Goal: Information Seeking & Learning: Learn about a topic

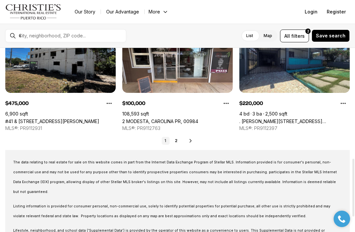
scroll to position [351, 0]
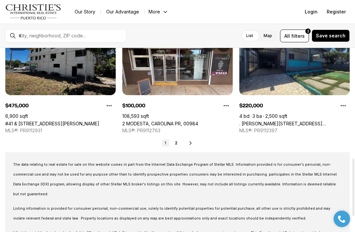
click at [191, 145] on icon at bounding box center [190, 143] width 5 height 5
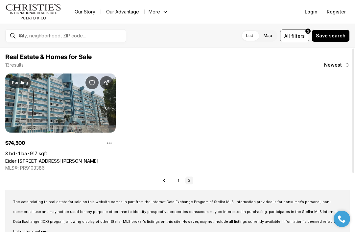
click at [168, 179] on div "Prev 1 2" at bounding box center [177, 181] width 345 height 8
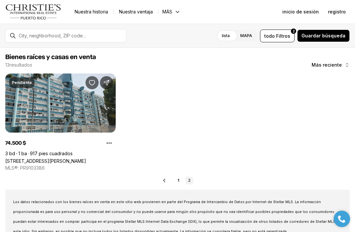
click at [176, 179] on link "1" at bounding box center [179, 181] width 8 height 8
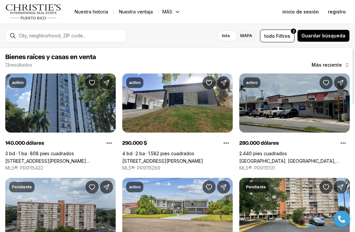
click at [203, 158] on link "[STREET_ADDRESS][PERSON_NAME][PERSON_NAME]" at bounding box center [162, 161] width 81 height 6
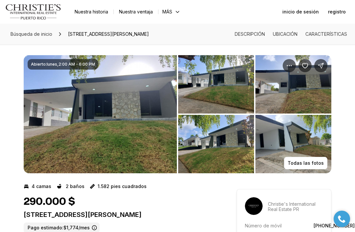
click at [233, 96] on img "Ver galería de imágenes" at bounding box center [216, 84] width 76 height 59
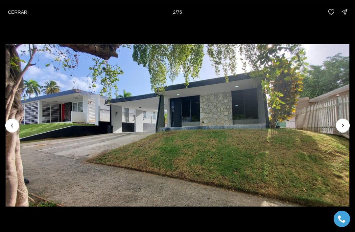
click at [339, 128] on button "Siguiente diapositiva" at bounding box center [343, 126] width 14 height 14
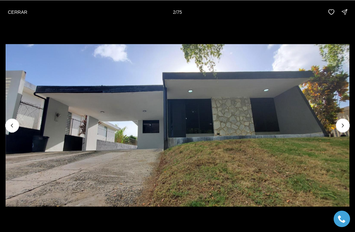
click at [340, 128] on icon "Next slide" at bounding box center [343, 125] width 7 height 7
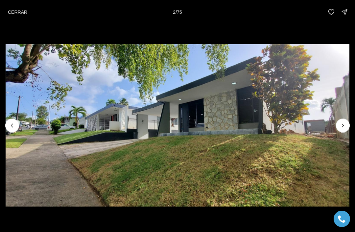
click at [345, 123] on icon "Next slide" at bounding box center [343, 125] width 7 height 7
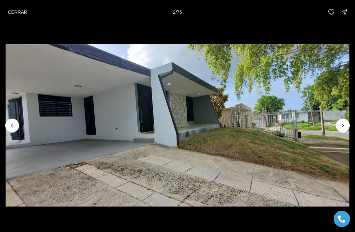
click at [343, 122] on icon "Next slide" at bounding box center [343, 125] width 7 height 7
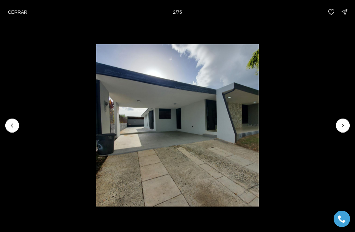
click at [341, 123] on icon "Next slide" at bounding box center [343, 125] width 7 height 7
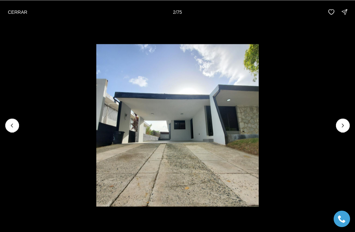
click at [340, 124] on icon "Next slide" at bounding box center [343, 125] width 7 height 7
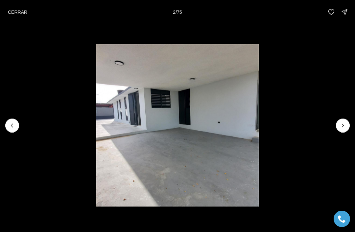
click at [341, 126] on icon "Next slide" at bounding box center [343, 125] width 7 height 7
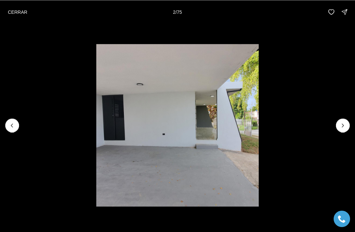
click at [342, 126] on icon "Next slide" at bounding box center [343, 125] width 7 height 7
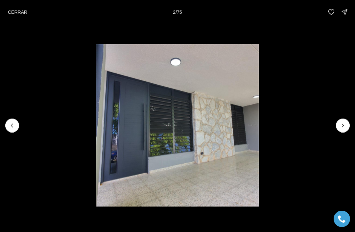
click at [340, 127] on icon "Next slide" at bounding box center [343, 125] width 7 height 7
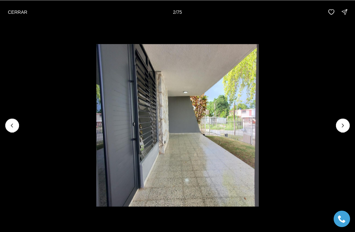
click at [338, 127] on button "Next slide" at bounding box center [343, 126] width 14 height 14
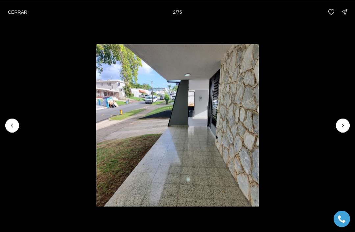
click at [338, 127] on button "Next slide" at bounding box center [343, 126] width 14 height 14
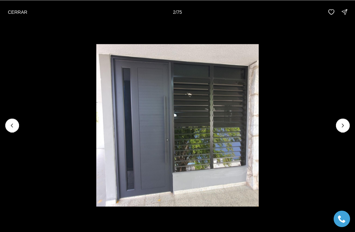
click at [259, 126] on img "13 de 75" at bounding box center [177, 125] width 163 height 163
click at [340, 128] on icon "Next slide" at bounding box center [343, 125] width 7 height 7
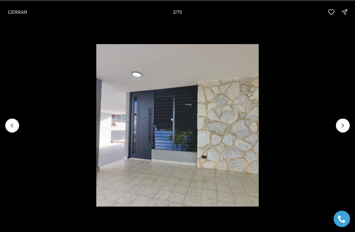
click at [341, 127] on icon "Next slide" at bounding box center [343, 125] width 7 height 7
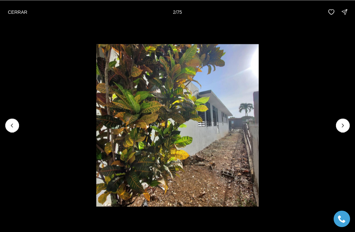
click at [259, 126] on img "15 de 75" at bounding box center [177, 125] width 163 height 163
click at [259, 124] on img "15 de 75" at bounding box center [177, 125] width 163 height 163
click at [341, 123] on icon "Next slide" at bounding box center [343, 125] width 7 height 7
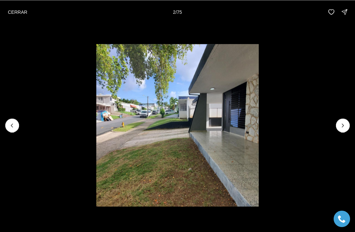
click at [345, 129] on icon "Next slide" at bounding box center [343, 125] width 7 height 7
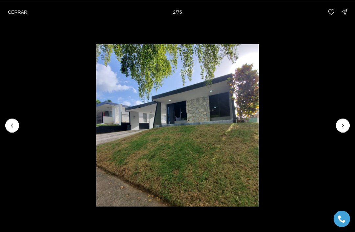
click at [343, 123] on icon "Next slide" at bounding box center [343, 125] width 7 height 7
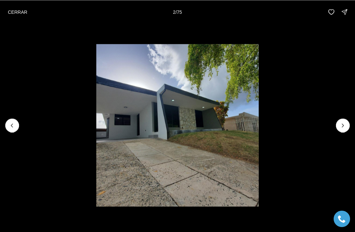
click at [259, 129] on img "18 de 75" at bounding box center [177, 125] width 163 height 163
click at [344, 126] on icon "Next slide" at bounding box center [343, 125] width 7 height 7
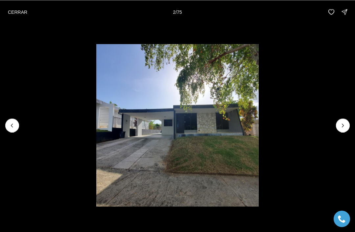
click at [344, 126] on icon "Next slide" at bounding box center [343, 125] width 7 height 7
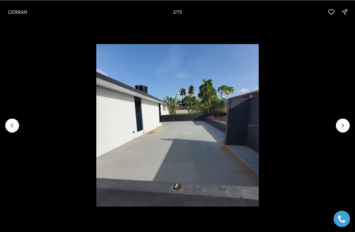
click at [345, 129] on icon "Next slide" at bounding box center [343, 125] width 7 height 7
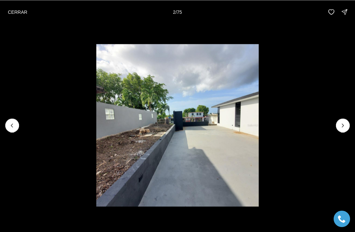
click at [259, 118] on img "21 de 75" at bounding box center [177, 125] width 163 height 163
click at [345, 125] on icon "Next slide" at bounding box center [343, 125] width 7 height 7
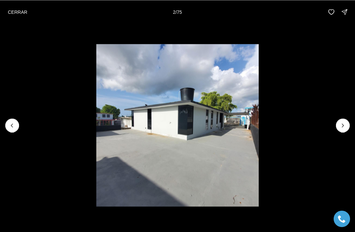
click at [339, 131] on button "Next slide" at bounding box center [343, 126] width 14 height 14
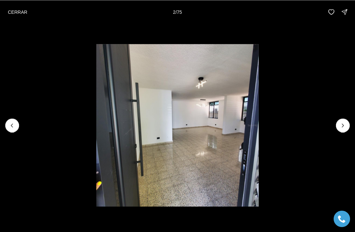
click at [259, 127] on img "23 de 75" at bounding box center [177, 125] width 163 height 163
click at [339, 131] on button "Next slide" at bounding box center [343, 126] width 14 height 14
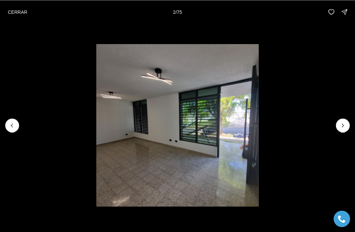
click at [340, 128] on icon "Next slide" at bounding box center [343, 125] width 7 height 7
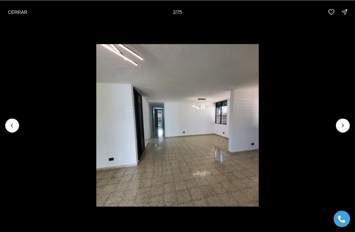
click at [340, 129] on icon "Next slide" at bounding box center [343, 125] width 7 height 7
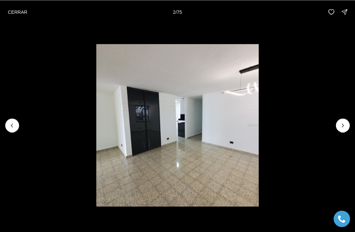
click at [339, 131] on button "Next slide" at bounding box center [343, 126] width 14 height 14
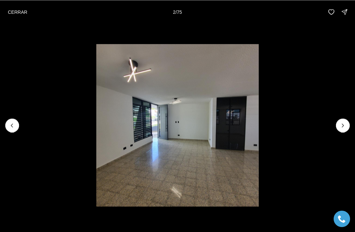
click at [339, 131] on button "Next slide" at bounding box center [343, 126] width 14 height 14
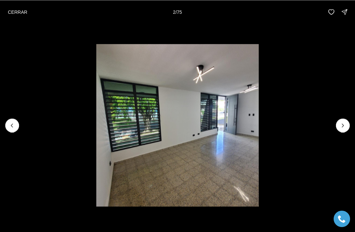
click at [259, 138] on img "28 de 75" at bounding box center [177, 125] width 163 height 163
click at [337, 126] on button "Next slide" at bounding box center [343, 126] width 14 height 14
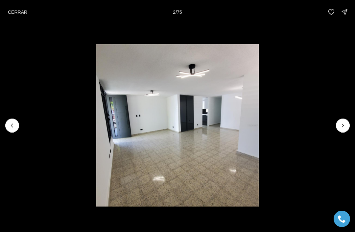
click at [340, 123] on icon "Next slide" at bounding box center [343, 125] width 7 height 7
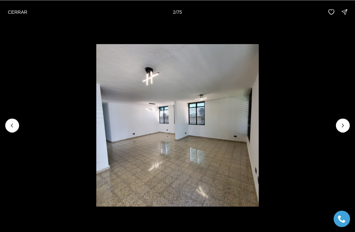
click at [339, 128] on button "Next slide" at bounding box center [343, 126] width 14 height 14
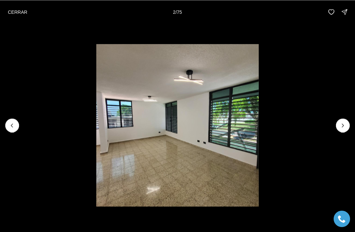
click at [340, 129] on button "Next slide" at bounding box center [343, 126] width 14 height 14
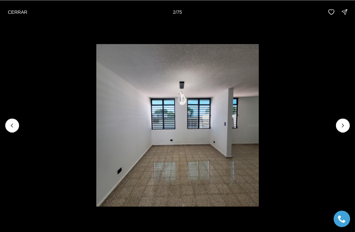
click at [259, 134] on img "32 de 75" at bounding box center [177, 125] width 163 height 163
click at [340, 132] on button "Next slide" at bounding box center [343, 126] width 14 height 14
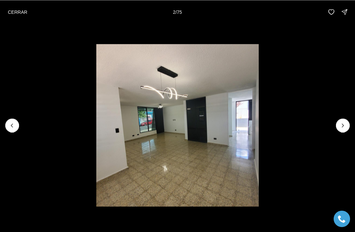
click at [340, 131] on button "Next slide" at bounding box center [343, 126] width 14 height 14
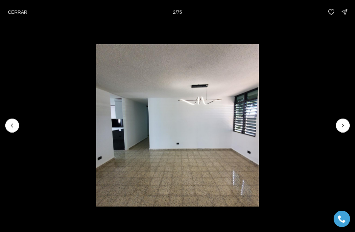
click at [344, 129] on icon "Next slide" at bounding box center [343, 125] width 7 height 7
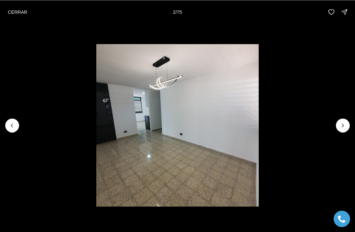
click at [259, 127] on img "35 de 75" at bounding box center [177, 125] width 163 height 163
click at [259, 125] on img "35 de 75" at bounding box center [177, 125] width 163 height 163
click at [345, 125] on icon "Next slide" at bounding box center [343, 125] width 7 height 7
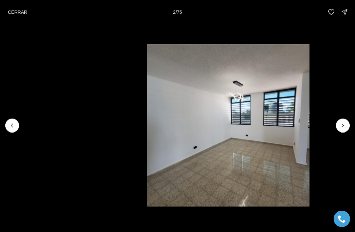
click at [345, 125] on icon "Next slide" at bounding box center [343, 125] width 7 height 7
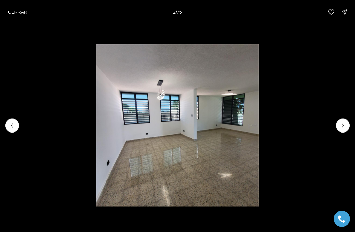
click at [343, 119] on button "Next slide" at bounding box center [343, 126] width 14 height 14
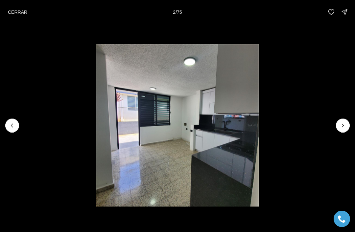
click at [345, 121] on button "Next slide" at bounding box center [343, 126] width 14 height 14
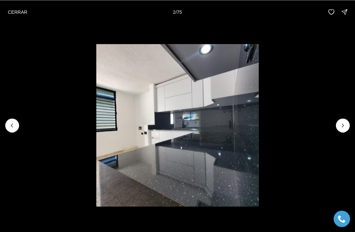
click at [259, 119] on img "39 de 75" at bounding box center [177, 125] width 163 height 163
click at [342, 127] on icon "Next slide" at bounding box center [343, 125] width 2 height 3
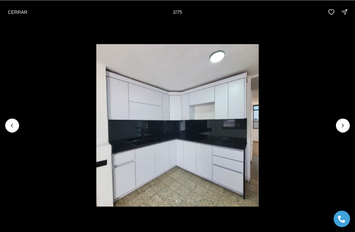
click at [342, 129] on icon "Next slide" at bounding box center [343, 125] width 7 height 7
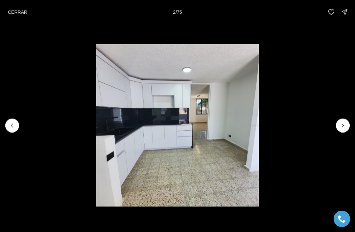
click at [345, 127] on icon "Next slide" at bounding box center [343, 125] width 7 height 7
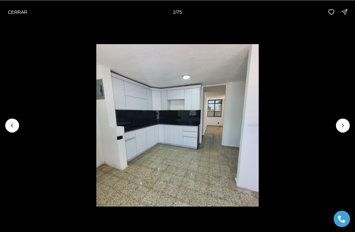
click at [344, 121] on button "Next slide" at bounding box center [343, 126] width 14 height 14
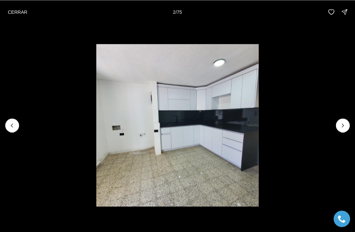
click at [344, 123] on icon "Next slide" at bounding box center [343, 125] width 7 height 7
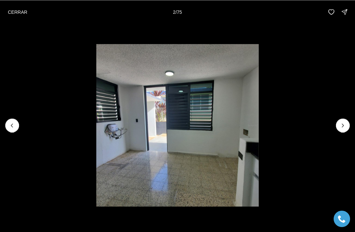
click at [346, 124] on icon "Next slide" at bounding box center [343, 125] width 7 height 7
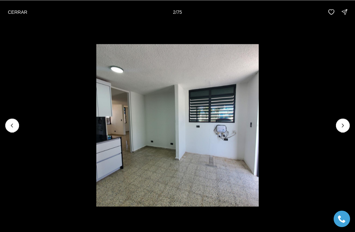
click at [342, 128] on icon "Next slide" at bounding box center [343, 125] width 7 height 7
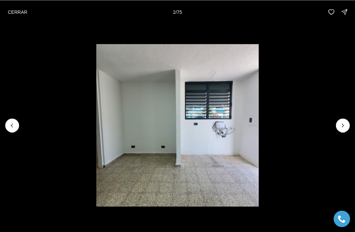
click at [348, 121] on button "Next slide" at bounding box center [343, 126] width 14 height 14
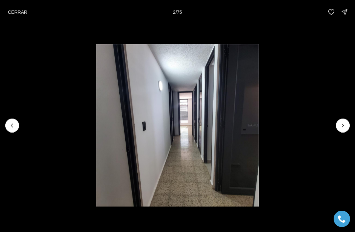
click at [259, 139] on img "47 de 75" at bounding box center [177, 125] width 163 height 163
click at [259, 135] on img "47 de 75" at bounding box center [177, 125] width 163 height 163
click at [344, 128] on icon "Next slide" at bounding box center [343, 125] width 7 height 7
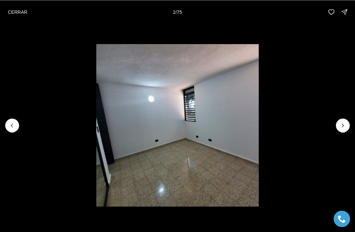
click at [345, 128] on icon "Next slide" at bounding box center [343, 125] width 7 height 7
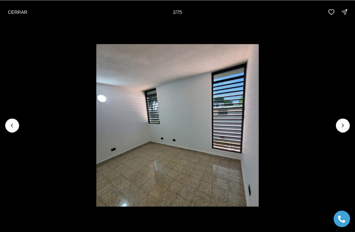
click at [345, 126] on icon "Next slide" at bounding box center [343, 125] width 7 height 7
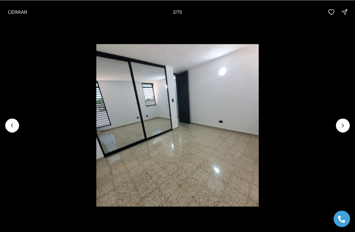
click at [346, 126] on icon "Next slide" at bounding box center [343, 125] width 7 height 7
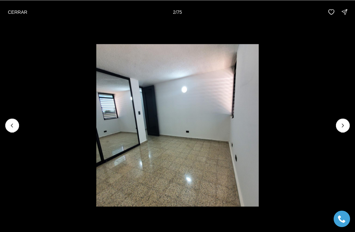
click at [346, 126] on icon "Next slide" at bounding box center [343, 125] width 7 height 7
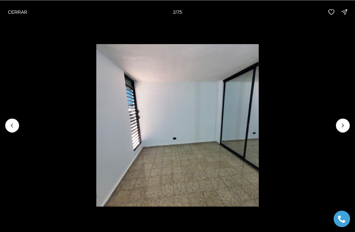
click at [341, 119] on button "Next slide" at bounding box center [343, 126] width 14 height 14
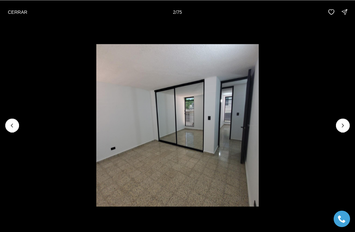
click at [338, 123] on button "Next slide" at bounding box center [343, 126] width 14 height 14
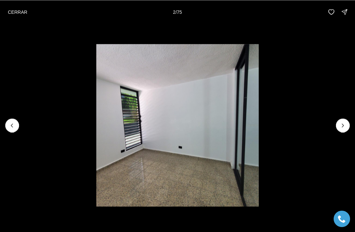
click at [259, 125] on img "54 de 75" at bounding box center [177, 125] width 163 height 163
click at [259, 121] on img "54 de 75" at bounding box center [177, 125] width 163 height 163
click at [259, 116] on img "54 de 75" at bounding box center [177, 125] width 163 height 163
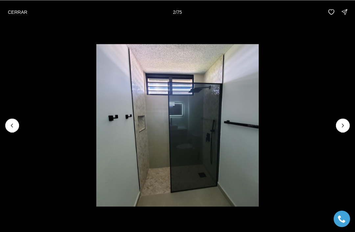
click at [17, 12] on p "CERRAR" at bounding box center [17, 11] width 19 height 5
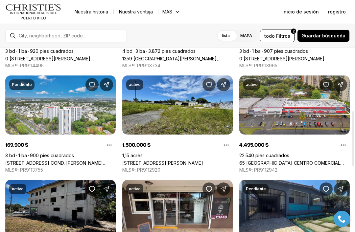
scroll to position [210, 0]
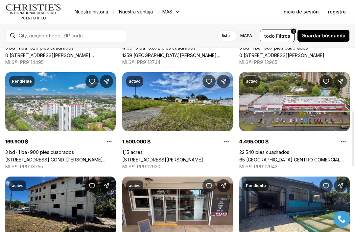
click at [161, 157] on link "3 AVENIDA 65 INFANTERÍA, SAN JUAN PR, 00924" at bounding box center [162, 160] width 81 height 6
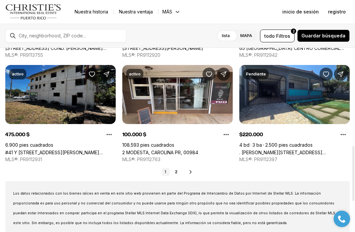
scroll to position [321, 0]
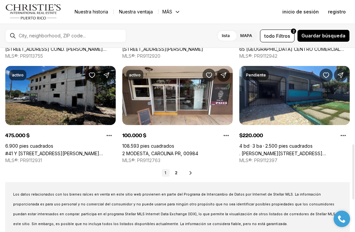
click at [38, 151] on link "#41 Y [STREET_ADDRESS][PERSON_NAME]" at bounding box center [60, 154] width 110 height 6
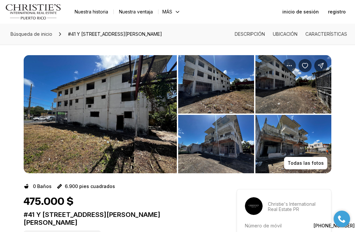
click at [219, 165] on img "Ver galería de imágenes" at bounding box center [216, 144] width 76 height 59
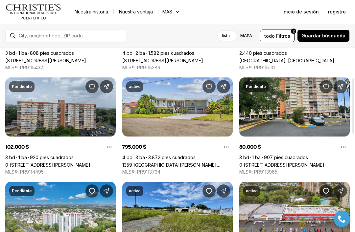
scroll to position [100, 0]
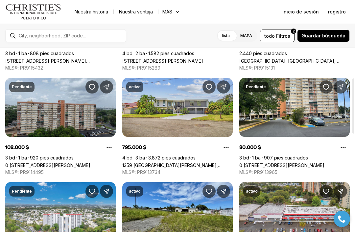
click at [177, 163] on link "1359 [GEOGRAPHIC_DATA][PERSON_NAME], [GEOGRAPHIC_DATA][PERSON_NAME], 00924" at bounding box center [177, 166] width 110 height 6
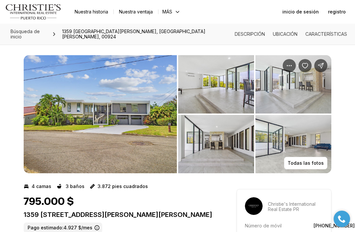
click at [128, 146] on img "Ver galería de imágenes" at bounding box center [100, 114] width 153 height 118
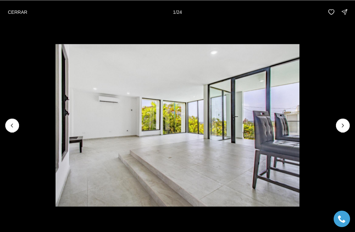
click at [20, 11] on p "CERRAR" at bounding box center [17, 11] width 19 height 5
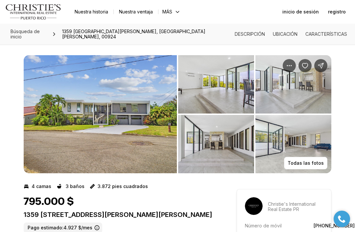
click at [221, 95] on img "Ver galería de imágenes" at bounding box center [216, 84] width 76 height 59
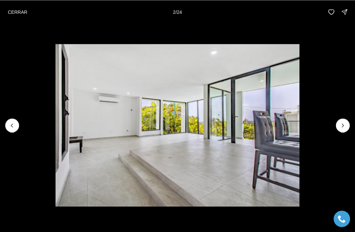
click at [338, 130] on button "Siguiente diapositiva" at bounding box center [343, 126] width 14 height 14
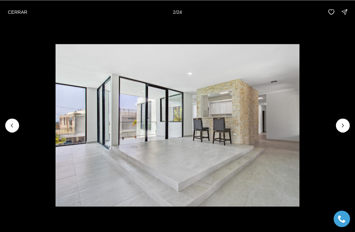
click at [300, 126] on img "3 de 24" at bounding box center [178, 125] width 244 height 163
click at [300, 128] on img "3 de 24" at bounding box center [178, 125] width 244 height 163
click at [340, 128] on icon "Next slide" at bounding box center [343, 125] width 7 height 7
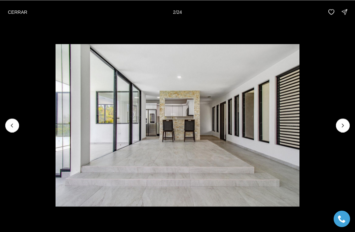
click at [342, 132] on button "Next slide" at bounding box center [343, 126] width 14 height 14
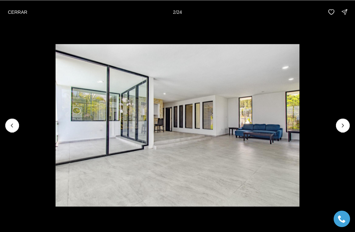
click at [338, 129] on button "Next slide" at bounding box center [343, 126] width 14 height 14
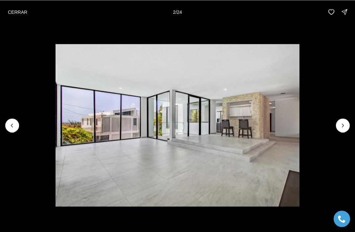
click at [337, 130] on button "Next slide" at bounding box center [343, 126] width 14 height 14
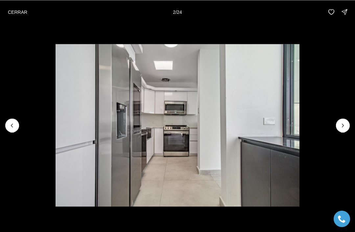
click at [338, 130] on button "Next slide" at bounding box center [343, 126] width 14 height 14
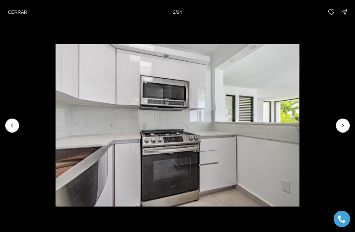
click at [300, 131] on img "8 de 24" at bounding box center [178, 125] width 244 height 163
click at [340, 130] on button "Next slide" at bounding box center [343, 126] width 14 height 14
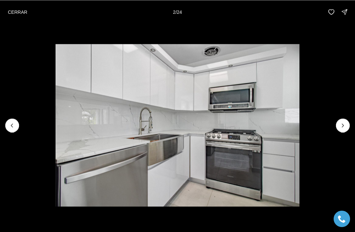
click at [300, 113] on img "9 de 24" at bounding box center [178, 125] width 244 height 163
click at [346, 123] on button "Next slide" at bounding box center [343, 126] width 14 height 14
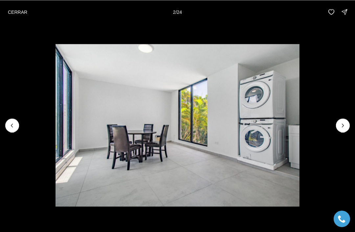
click at [343, 129] on icon "Next slide" at bounding box center [343, 125] width 7 height 7
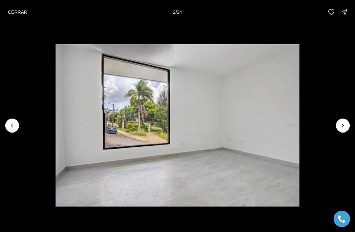
click at [342, 128] on icon "Next slide" at bounding box center [343, 125] width 7 height 7
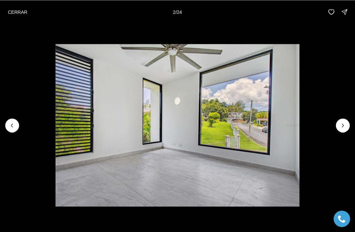
click at [341, 128] on icon "Next slide" at bounding box center [343, 125] width 7 height 7
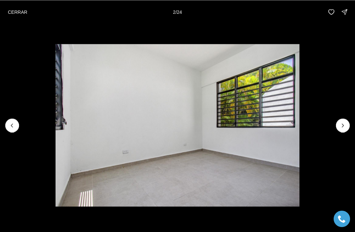
click at [340, 128] on icon "Next slide" at bounding box center [343, 125] width 7 height 7
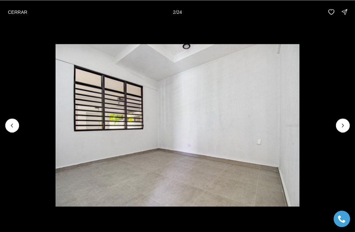
click at [16, 15] on button "CERRAR" at bounding box center [17, 11] width 27 height 13
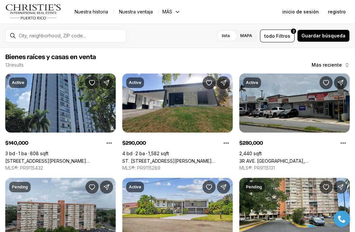
scroll to position [100, 0]
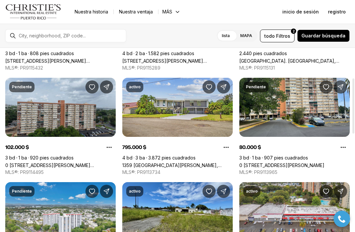
click at [55, 163] on link "0 CALLE ELDER RIO #1, SAN JUAN PR, 00924" at bounding box center [60, 166] width 110 height 6
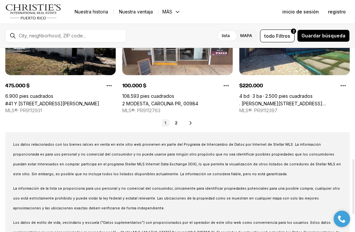
scroll to position [371, 0]
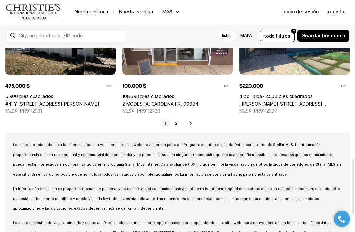
click at [192, 123] on icon at bounding box center [190, 123] width 5 height 5
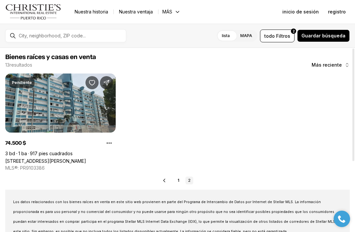
click at [33, 158] on link "[STREET_ADDRESS][PERSON_NAME]" at bounding box center [45, 161] width 81 height 6
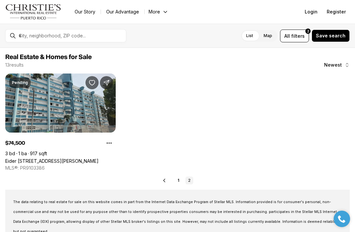
click at [167, 182] on icon at bounding box center [164, 180] width 5 height 5
click at [166, 182] on link "1" at bounding box center [166, 181] width 8 height 8
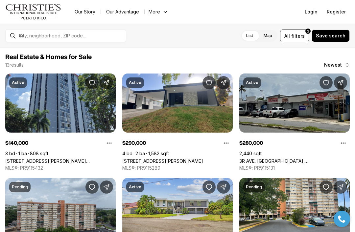
click at [270, 36] on label "Map" at bounding box center [267, 36] width 19 height 12
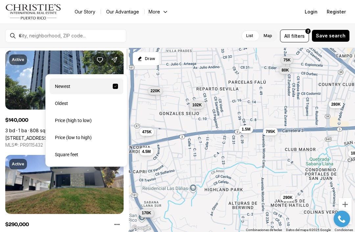
scroll to position [32, 0]
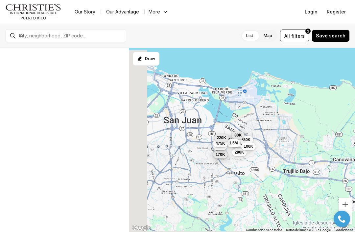
scroll to position [3, 0]
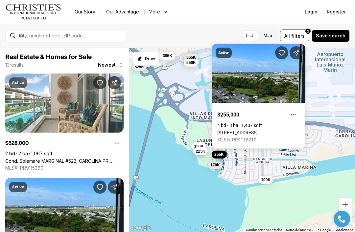
click at [258, 130] on link "1 AVE LAGUNA #11, CAROLINA PR, 00979" at bounding box center [237, 132] width 40 height 5
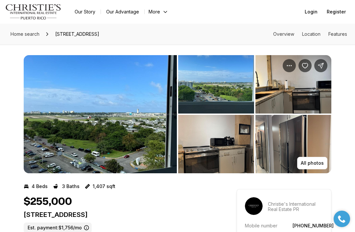
click at [134, 136] on img "View image gallery" at bounding box center [100, 114] width 153 height 118
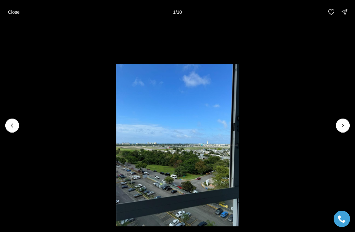
click at [344, 127] on icon "Next slide" at bounding box center [343, 125] width 7 height 7
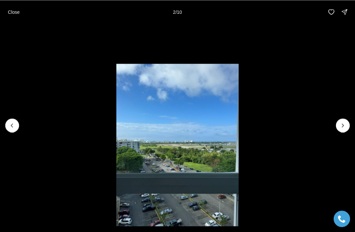
click at [346, 126] on icon "Next slide" at bounding box center [343, 125] width 7 height 7
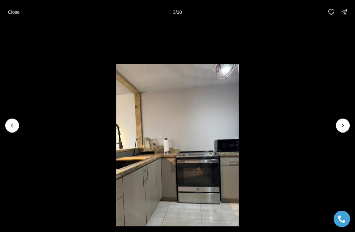
click at [344, 133] on li "3 of 10" at bounding box center [177, 126] width 355 height 204
click at [342, 127] on icon "Next slide" at bounding box center [343, 125] width 7 height 7
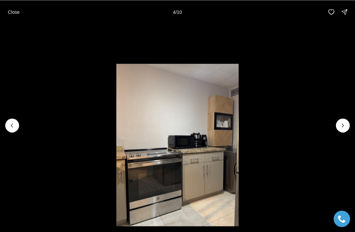
click at [345, 128] on icon "Next slide" at bounding box center [343, 125] width 7 height 7
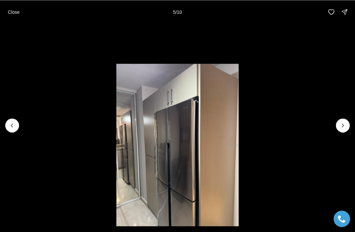
click at [340, 133] on li "5 of 10" at bounding box center [177, 126] width 355 height 204
click at [342, 127] on icon "Next slide" at bounding box center [343, 125] width 7 height 7
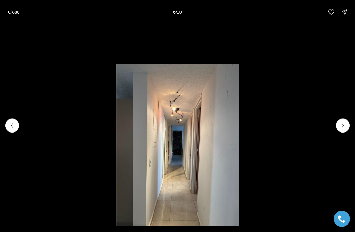
click at [337, 127] on button "Next slide" at bounding box center [343, 126] width 14 height 14
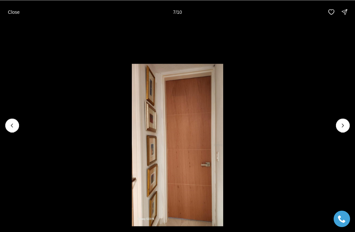
click at [333, 130] on li "7 of 10" at bounding box center [177, 126] width 355 height 204
click at [341, 125] on icon "Next slide" at bounding box center [343, 125] width 7 height 7
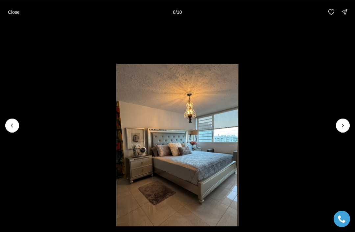
click at [341, 126] on icon "Next slide" at bounding box center [343, 125] width 7 height 7
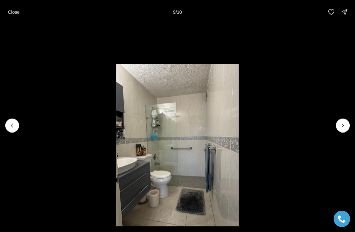
click at [341, 125] on icon "Next slide" at bounding box center [343, 125] width 7 height 7
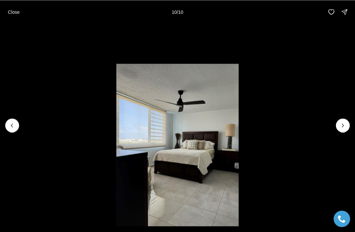
click at [336, 124] on li "10 of 10" at bounding box center [177, 126] width 355 height 204
click at [343, 126] on div at bounding box center [343, 126] width 14 height 14
click at [12, 14] on p "Close" at bounding box center [14, 11] width 12 height 5
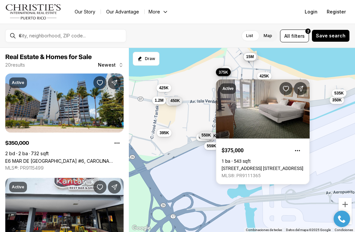
click at [222, 171] on link "6165 Av. Isla Verde ESJ TOWERS #755, CAROLINA PR, 00979" at bounding box center [263, 168] width 82 height 5
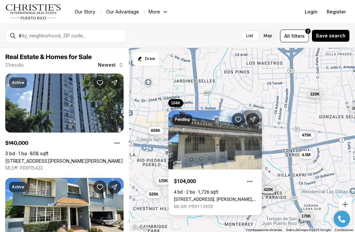
click at [247, 197] on link "[STREET_ADDRESS]. [PERSON_NAME], [GEOGRAPHIC_DATA][PERSON_NAME], 00923" at bounding box center [215, 199] width 83 height 5
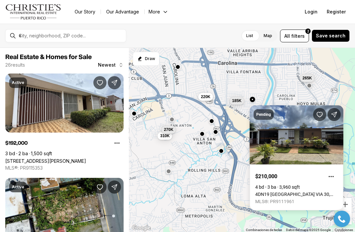
click at [268, 192] on link "4DN19 [GEOGRAPHIC_DATA] VIA 30, [GEOGRAPHIC_DATA], 00983" at bounding box center [296, 194] width 83 height 5
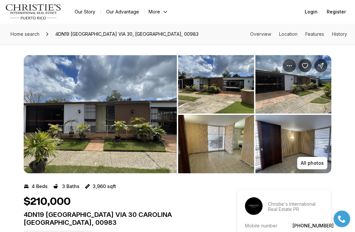
click at [153, 133] on img "View image gallery" at bounding box center [100, 114] width 153 height 118
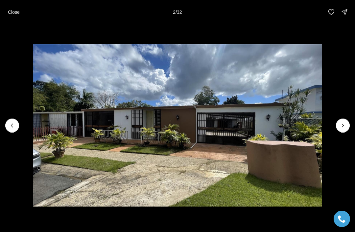
click at [341, 125] on icon "Next slide" at bounding box center [343, 125] width 7 height 7
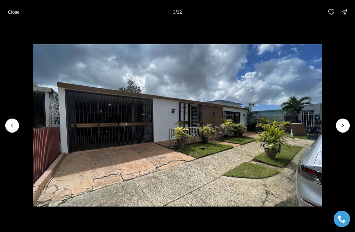
click at [323, 119] on img "3 of 32" at bounding box center [178, 125] width 290 height 163
click at [323, 112] on img "3 of 32" at bounding box center [178, 125] width 290 height 163
click at [343, 125] on icon "Next slide" at bounding box center [343, 125] width 7 height 7
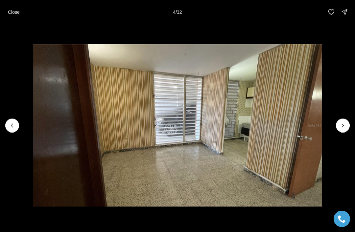
click at [341, 124] on icon "Next slide" at bounding box center [343, 125] width 7 height 7
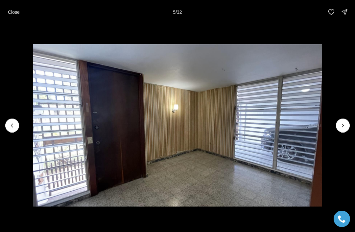
click at [342, 123] on icon "Next slide" at bounding box center [343, 125] width 7 height 7
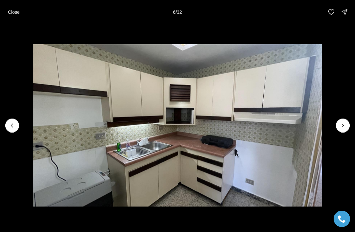
click at [342, 122] on icon "Next slide" at bounding box center [343, 125] width 7 height 7
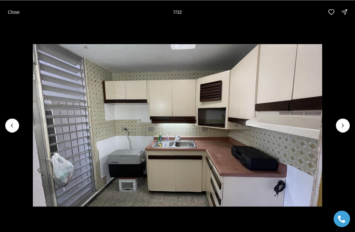
click at [341, 125] on icon "Next slide" at bounding box center [343, 125] width 7 height 7
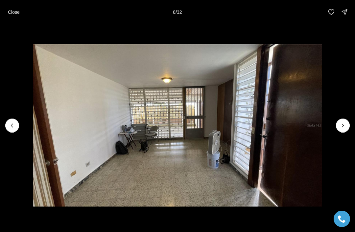
click at [341, 122] on icon "Next slide" at bounding box center [343, 125] width 7 height 7
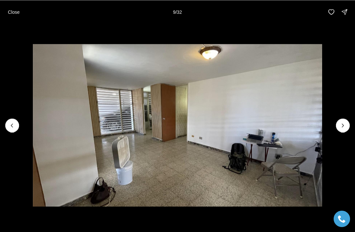
click at [341, 123] on icon "Next slide" at bounding box center [343, 125] width 7 height 7
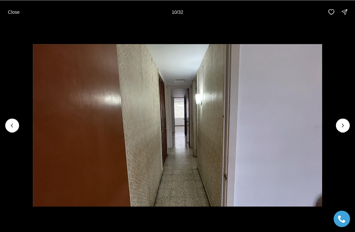
click at [344, 123] on icon "Next slide" at bounding box center [343, 125] width 7 height 7
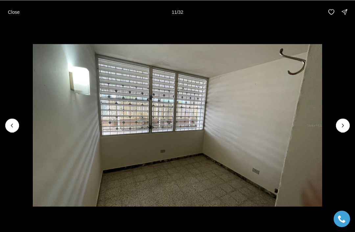
click at [344, 128] on icon "Next slide" at bounding box center [343, 125] width 7 height 7
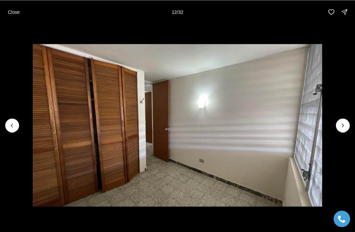
click at [338, 124] on button "Next slide" at bounding box center [343, 126] width 14 height 14
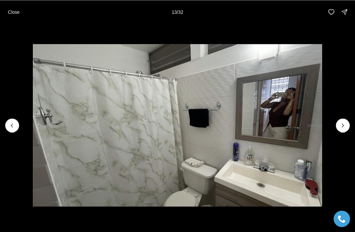
click at [338, 126] on button "Next slide" at bounding box center [343, 126] width 14 height 14
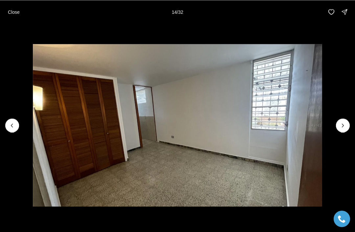
click at [338, 126] on button "Next slide" at bounding box center [343, 126] width 14 height 14
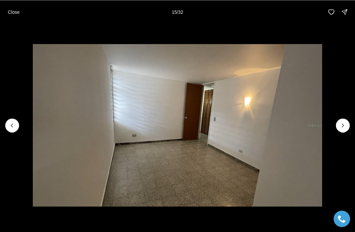
click at [338, 126] on button "Next slide" at bounding box center [343, 126] width 14 height 14
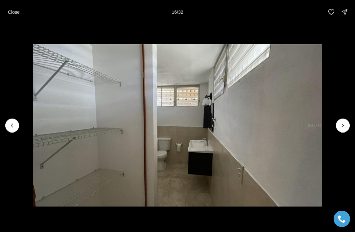
click at [337, 126] on button "Next slide" at bounding box center [343, 126] width 14 height 14
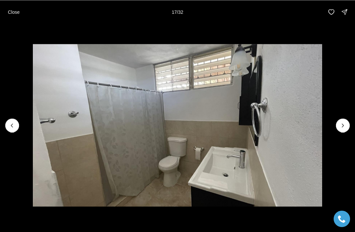
click at [337, 125] on button "Next slide" at bounding box center [343, 126] width 14 height 14
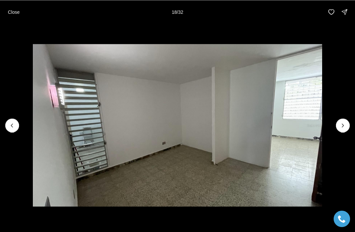
click at [337, 124] on button "Next slide" at bounding box center [343, 126] width 14 height 14
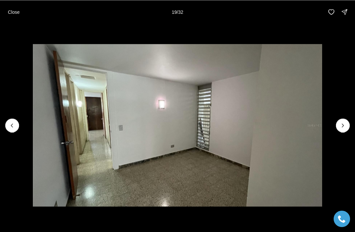
click at [337, 124] on button "Next slide" at bounding box center [343, 126] width 14 height 14
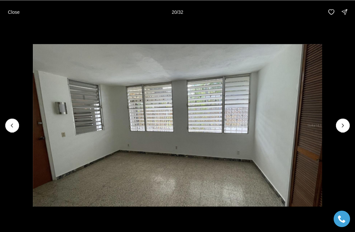
click at [336, 123] on button "Next slide" at bounding box center [343, 126] width 14 height 14
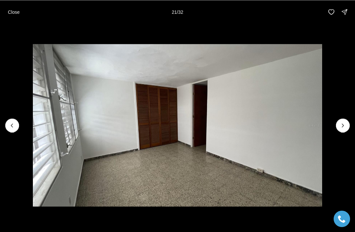
click at [323, 123] on img "21 of 32" at bounding box center [178, 125] width 290 height 163
click at [323, 116] on img "21 of 32" at bounding box center [178, 125] width 290 height 163
click at [343, 124] on icon "Next slide" at bounding box center [343, 125] width 7 height 7
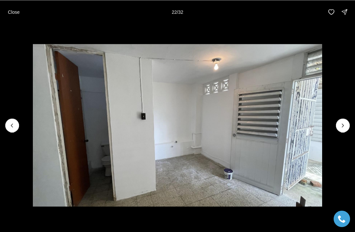
click at [343, 123] on icon "Next slide" at bounding box center [343, 125] width 7 height 7
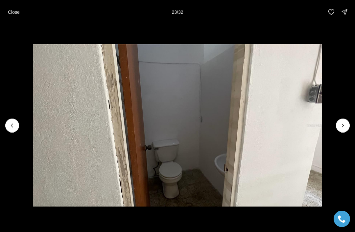
click at [342, 124] on icon "Next slide" at bounding box center [343, 125] width 7 height 7
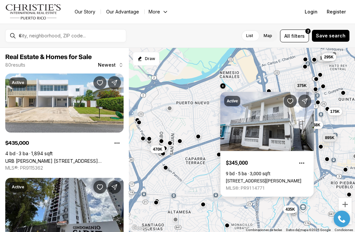
click at [247, 179] on link "306 NE 23RD, SAN JUAN PR, 00920" at bounding box center [264, 181] width 76 height 5
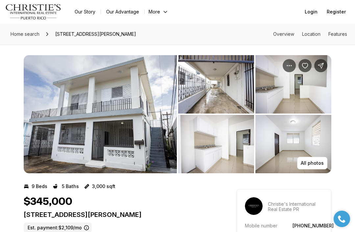
click at [89, 94] on img "View image gallery" at bounding box center [100, 114] width 153 height 118
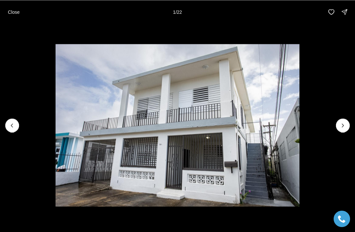
click at [342, 128] on icon "Next slide" at bounding box center [343, 125] width 7 height 7
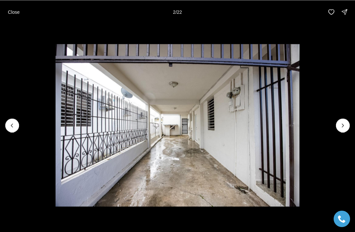
click at [340, 130] on button "Next slide" at bounding box center [343, 126] width 14 height 14
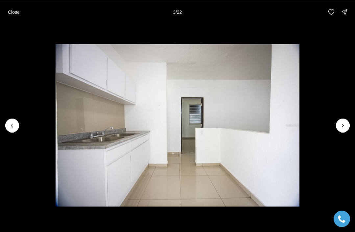
click at [300, 126] on img "3 of 22" at bounding box center [178, 125] width 244 height 163
click at [342, 129] on icon "Next slide" at bounding box center [343, 125] width 7 height 7
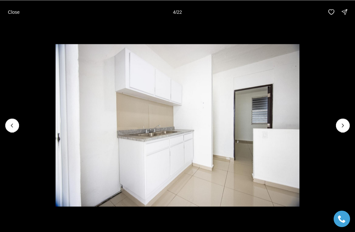
click at [342, 126] on icon "Next slide" at bounding box center [343, 125] width 7 height 7
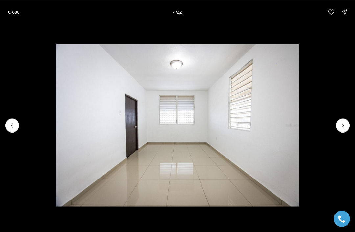
click at [340, 123] on icon "Next slide" at bounding box center [343, 125] width 7 height 7
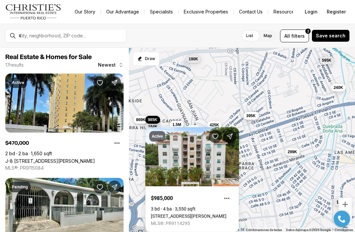
click at [151, 124] on div "Active $985,000 3 bd 4 ba 3,550 sqft [STREET_ADDRESS][PERSON_NAME] MLS®: PR9114…" at bounding box center [192, 176] width 94 height 113
